Goal: Book appointment/travel/reservation

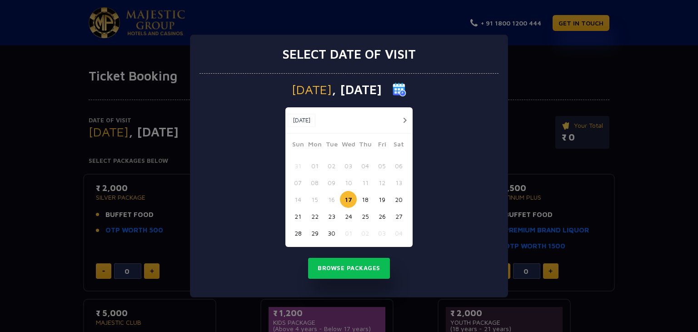
click at [308, 234] on button "29" at bounding box center [314, 232] width 17 height 17
click at [344, 264] on button "Browse Packages" at bounding box center [349, 268] width 82 height 21
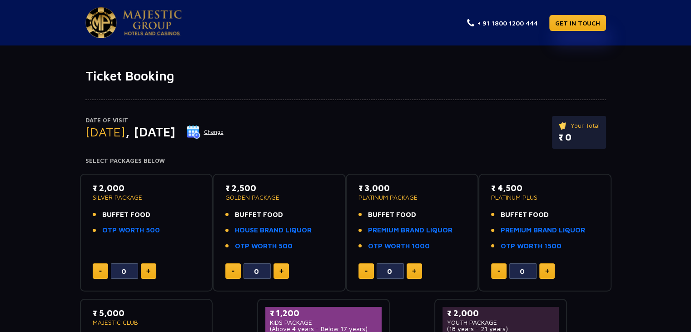
click at [298, 249] on li "OTP WORTH 500" at bounding box center [279, 246] width 108 height 10
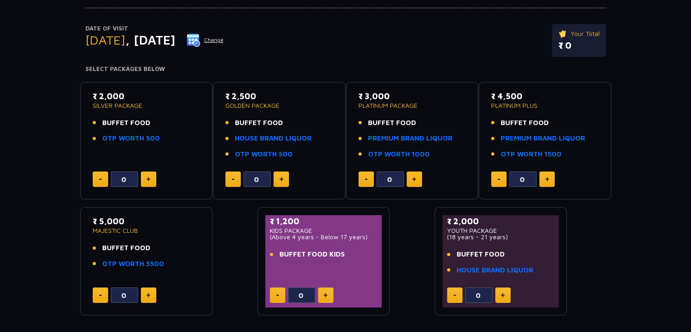
scroll to position [95, 0]
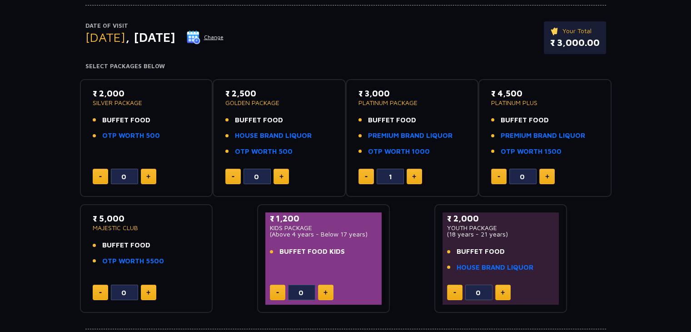
type input "0"
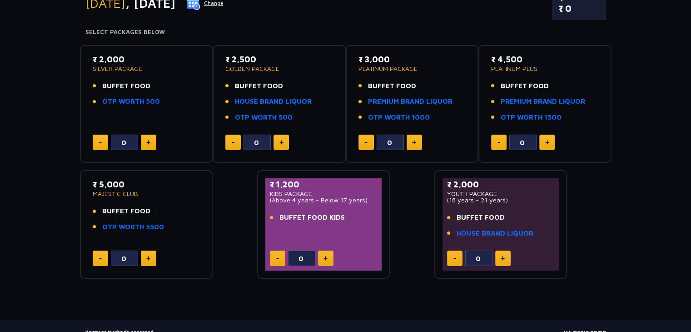
scroll to position [128, 0]
click at [415, 142] on img at bounding box center [414, 142] width 4 height 5
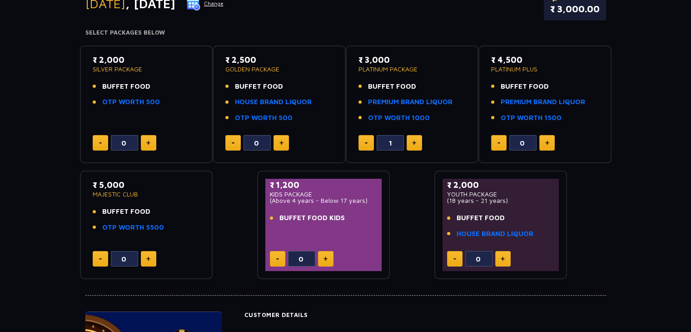
click at [415, 142] on img at bounding box center [414, 142] width 4 height 5
click at [369, 142] on button at bounding box center [366, 142] width 15 height 15
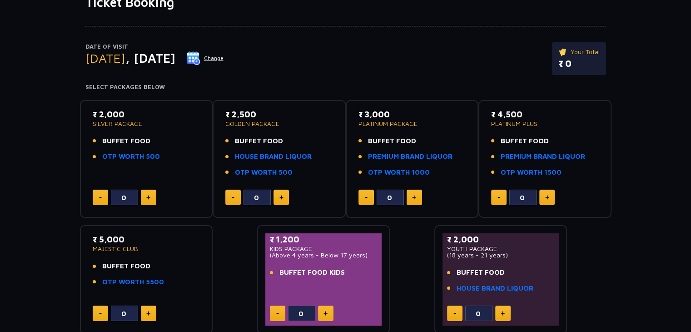
scroll to position [75, 0]
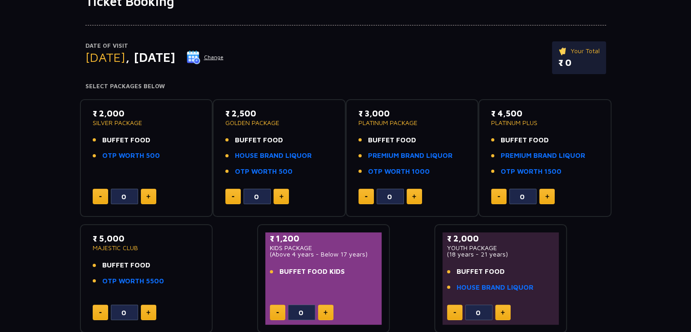
click at [413, 189] on button at bounding box center [414, 196] width 15 height 15
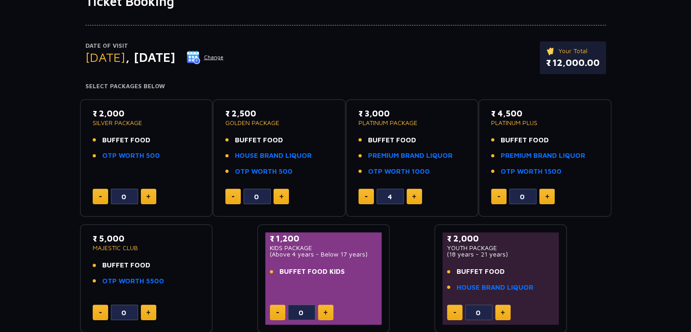
type input "5"
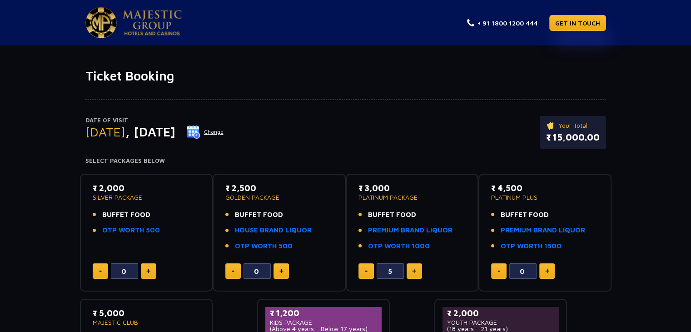
click at [558, 120] on p "Your Total" at bounding box center [573, 125] width 54 height 10
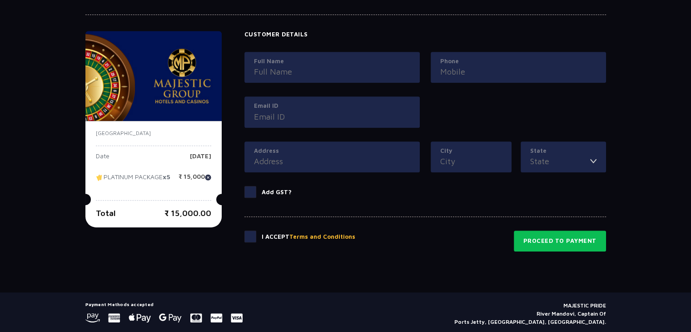
scroll to position [409, 0]
click at [246, 235] on span at bounding box center [250, 236] width 12 height 12
click at [0, 0] on input "checkbox" at bounding box center [0, 0] width 0 height 0
click at [253, 193] on span at bounding box center [250, 191] width 12 height 12
click at [0, 0] on input "Add GST?" at bounding box center [0, 0] width 0 height 0
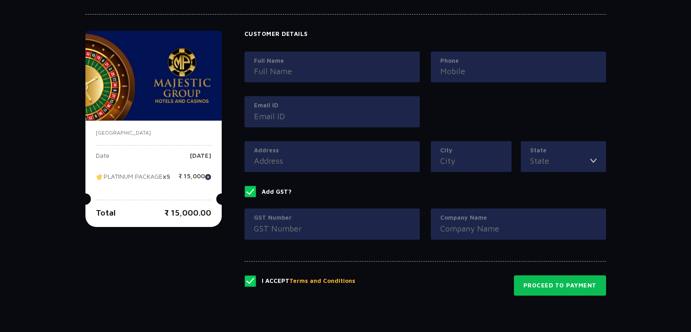
click at [253, 193] on span at bounding box center [250, 191] width 12 height 12
click at [0, 0] on input "Add GST?" at bounding box center [0, 0] width 0 height 0
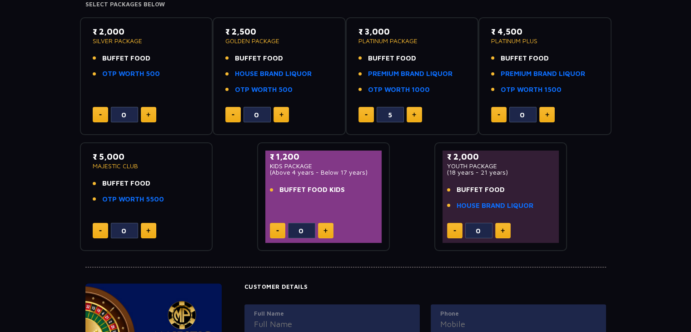
scroll to position [155, 0]
